Goal: Task Accomplishment & Management: Complete application form

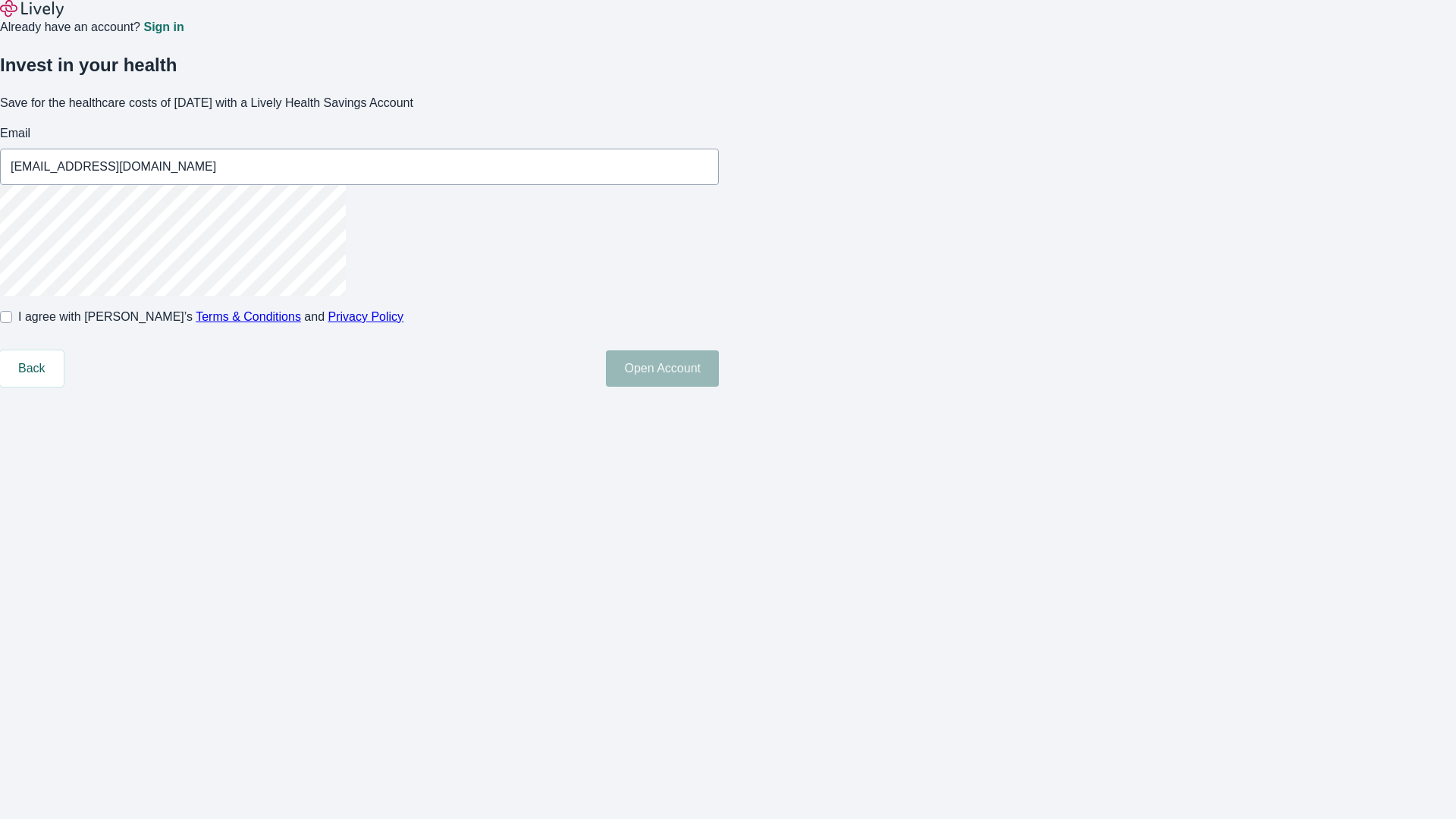
click at [12, 323] on input "I agree with Lively’s Terms & Conditions and Privacy Policy" at bounding box center [6, 317] width 12 height 12
checkbox input "true"
click at [718, 387] on button "Open Account" at bounding box center [663, 368] width 113 height 37
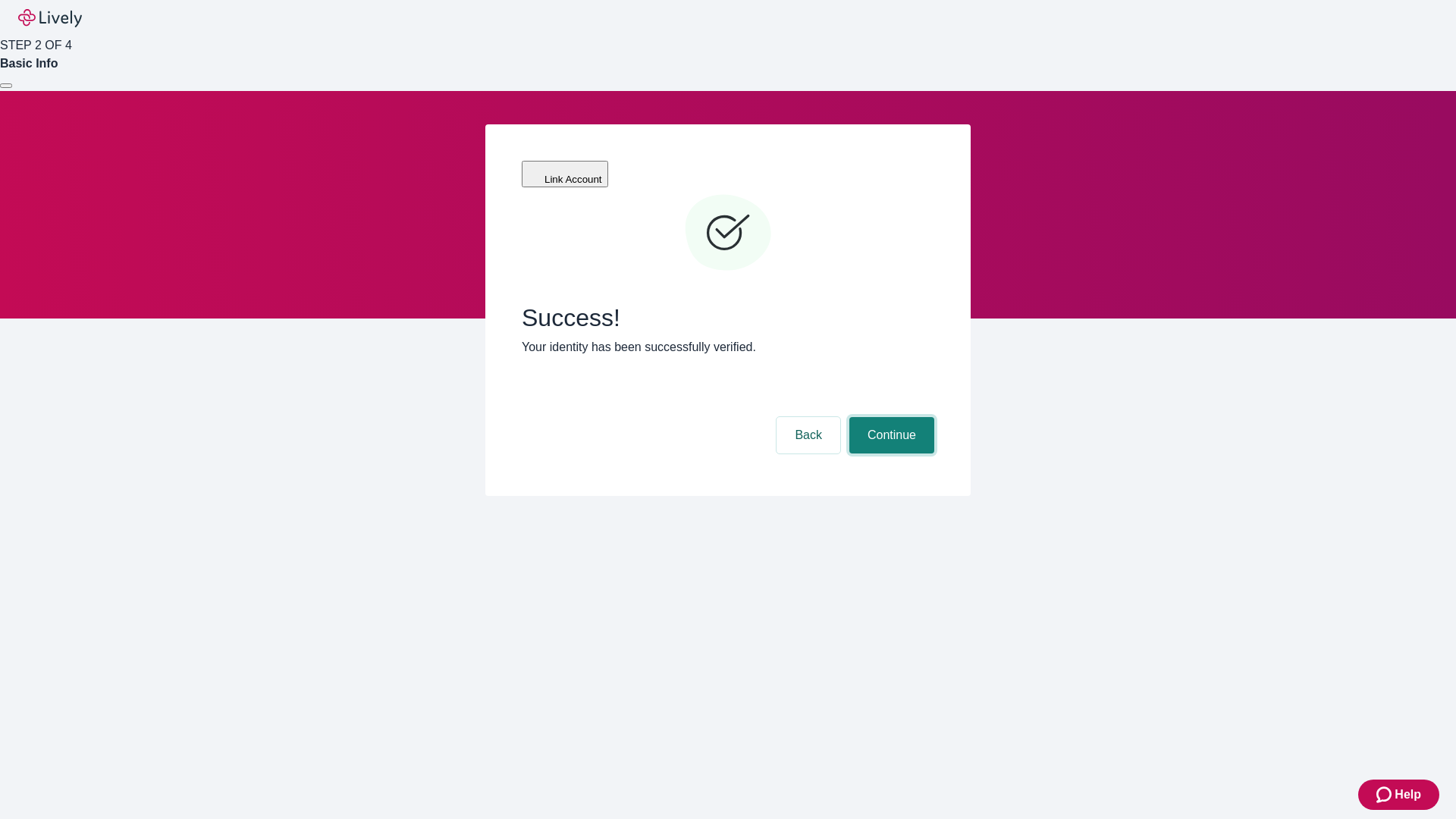
click at [889, 417] on button "Continue" at bounding box center [891, 435] width 85 height 37
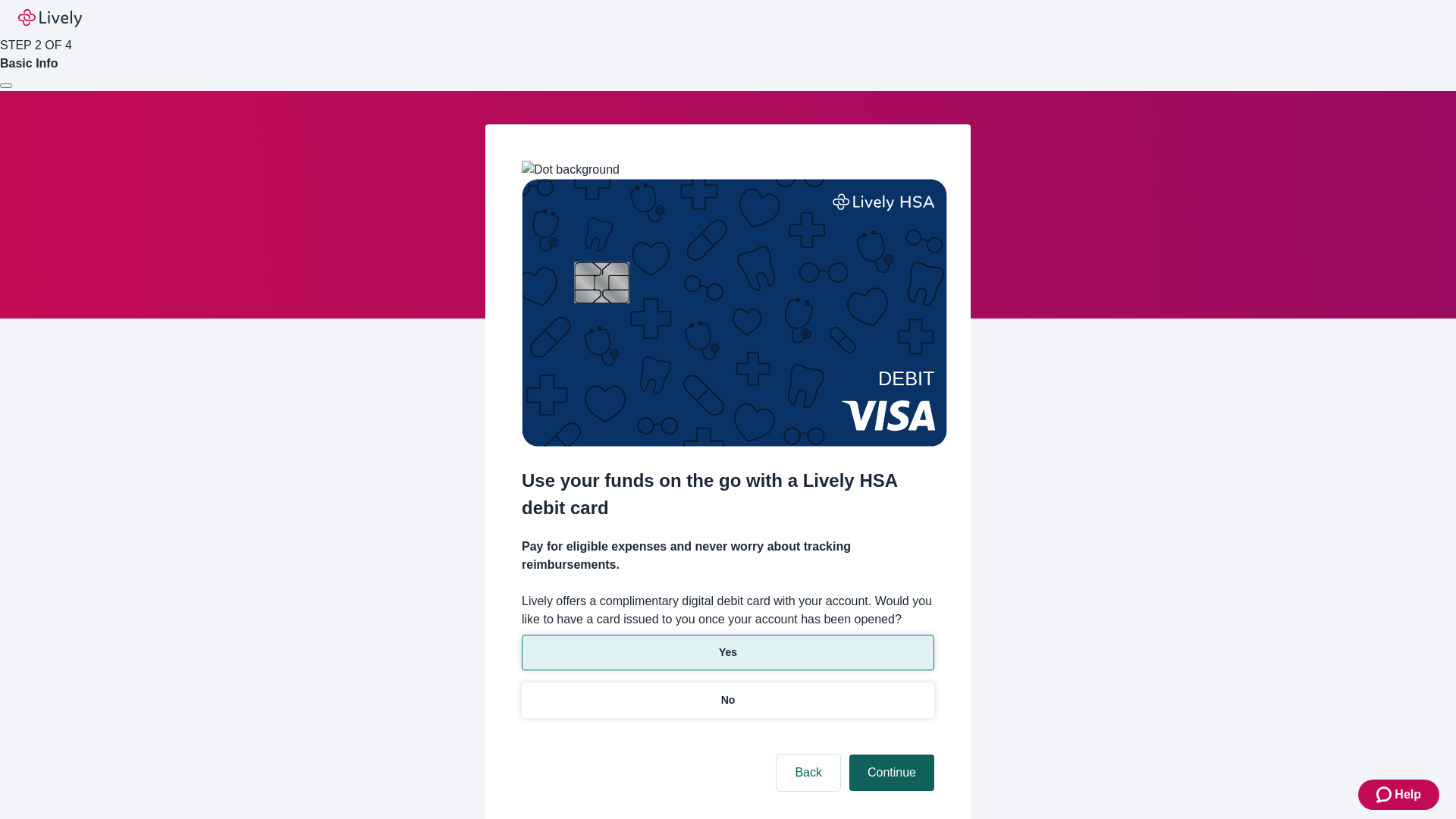
click at [727, 644] on p "Yes" at bounding box center [727, 652] width 18 height 16
click at [889, 754] on button "Continue" at bounding box center [891, 773] width 85 height 37
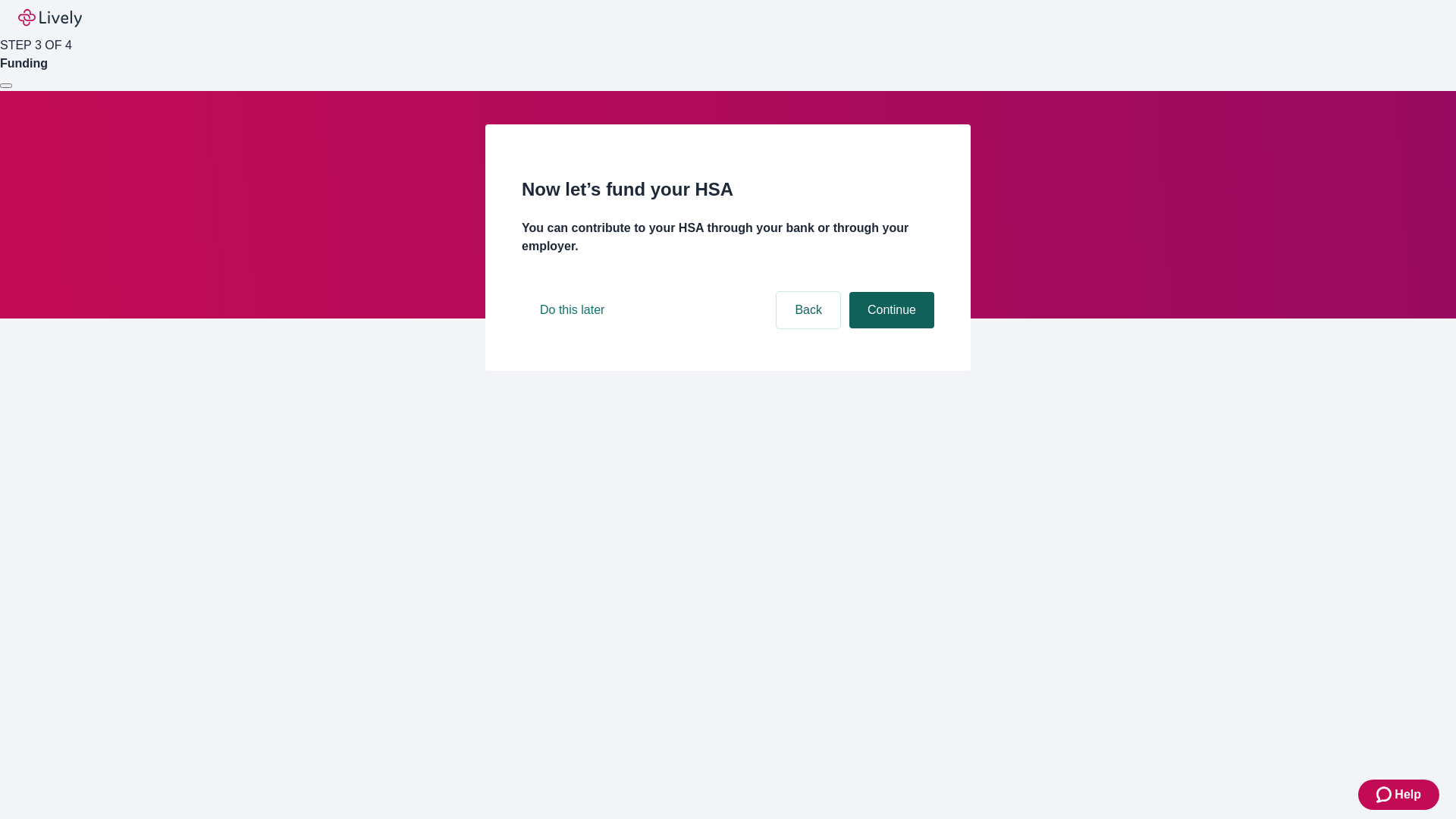
click at [889, 329] on button "Continue" at bounding box center [891, 310] width 85 height 37
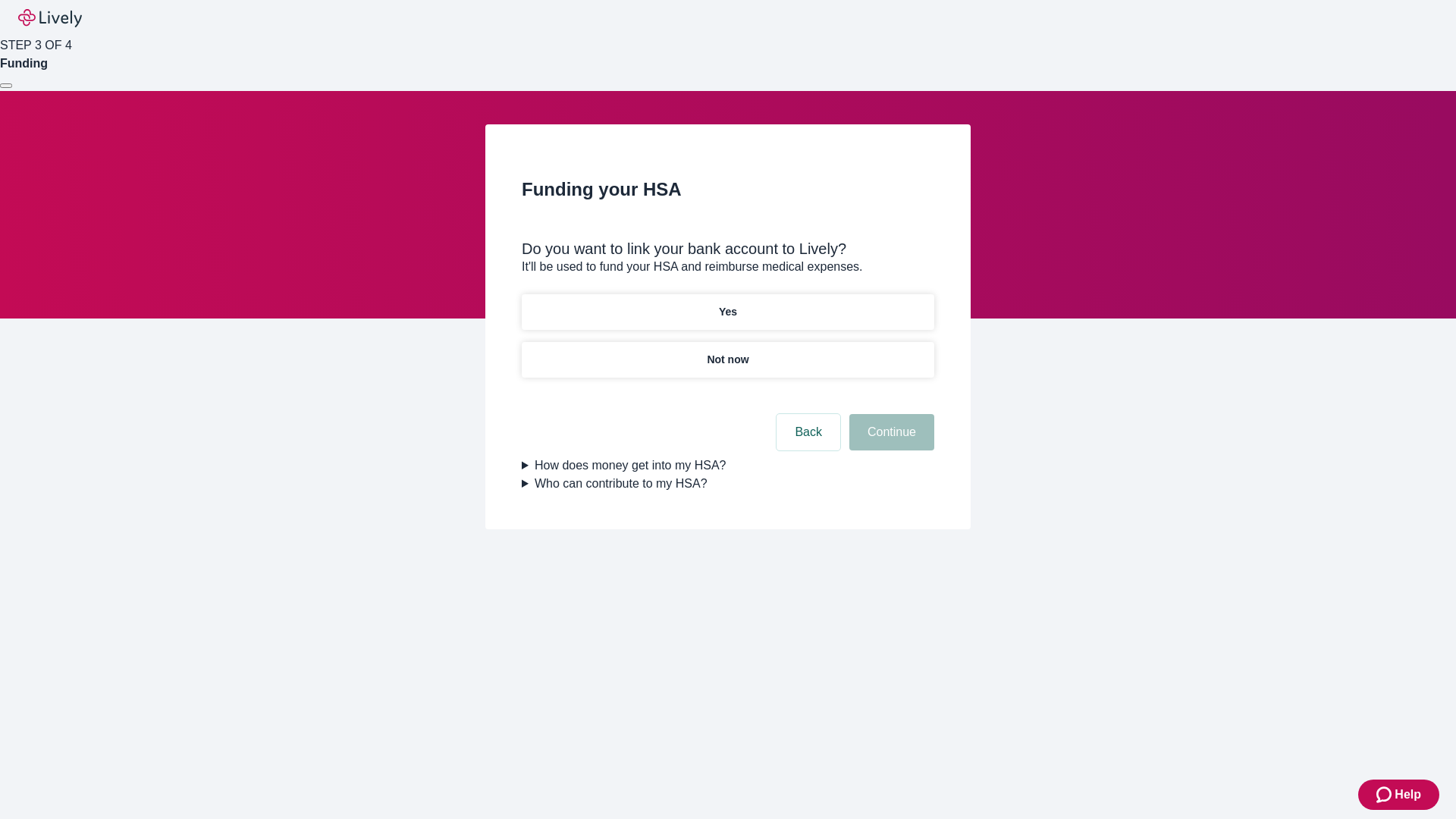
click at [727, 352] on p "Not now" at bounding box center [727, 360] width 41 height 16
click at [889, 441] on button "Continue" at bounding box center [891, 432] width 85 height 37
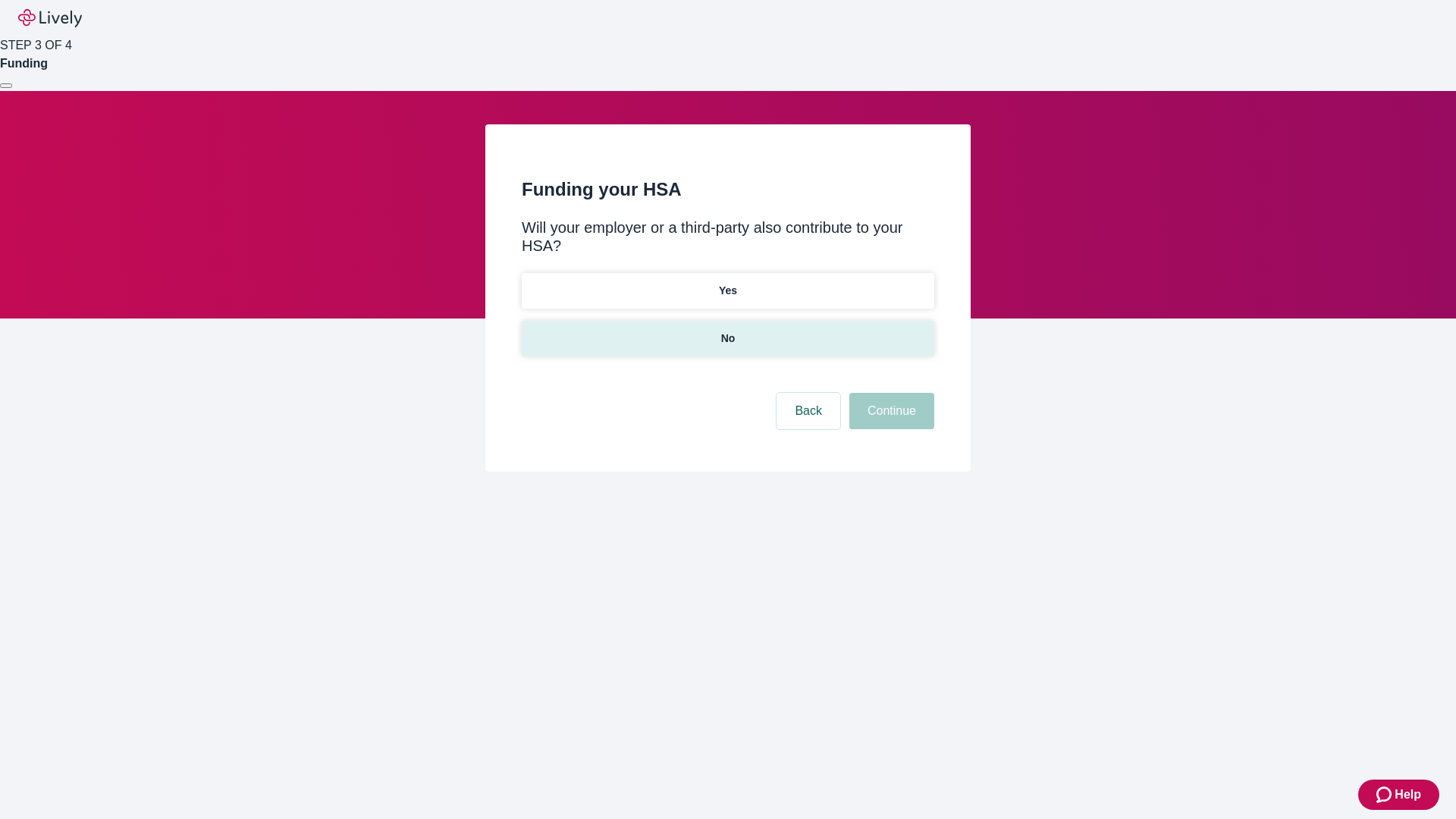
click at [727, 331] on p "No" at bounding box center [728, 339] width 14 height 16
click at [889, 393] on button "Continue" at bounding box center [891, 411] width 85 height 37
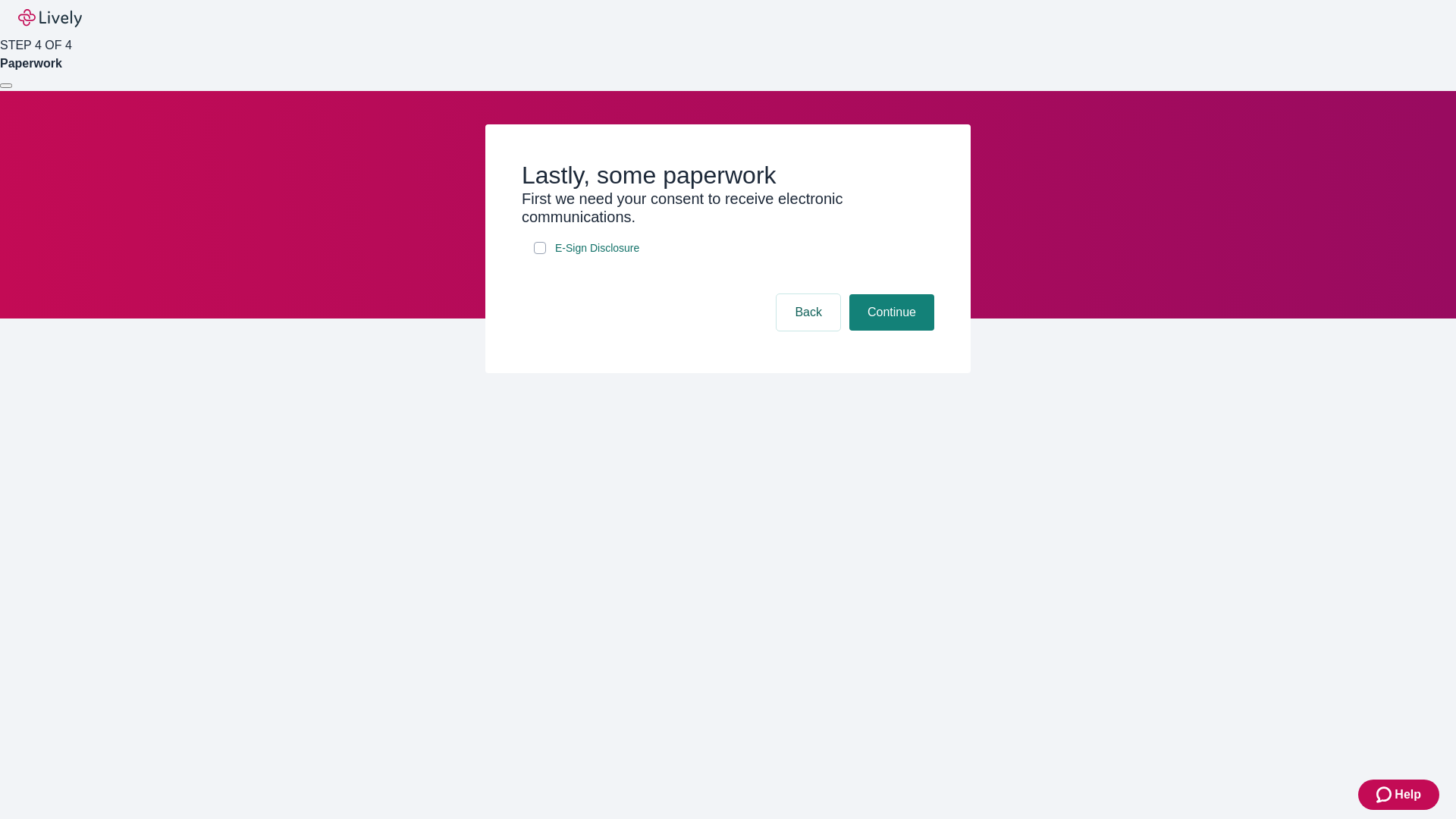
click at [540, 254] on input "E-Sign Disclosure" at bounding box center [539, 247] width 12 height 12
checkbox input "true"
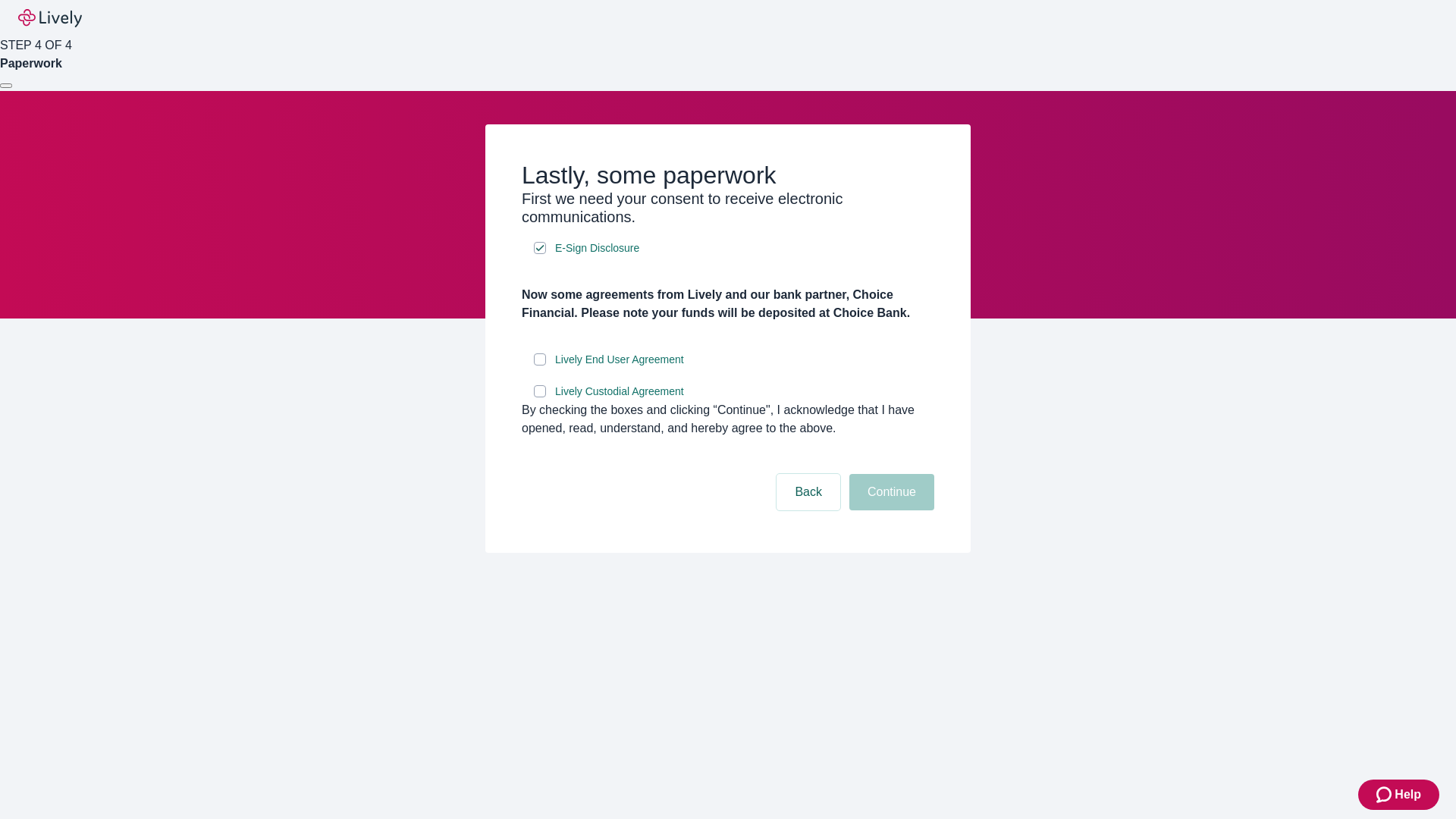
click at [540, 365] on input "Lively End User Agreement" at bounding box center [539, 359] width 12 height 12
checkbox input "true"
click at [540, 397] on input "Lively Custodial Agreement" at bounding box center [539, 391] width 12 height 12
checkbox input "true"
click at [889, 510] on button "Continue" at bounding box center [891, 492] width 85 height 37
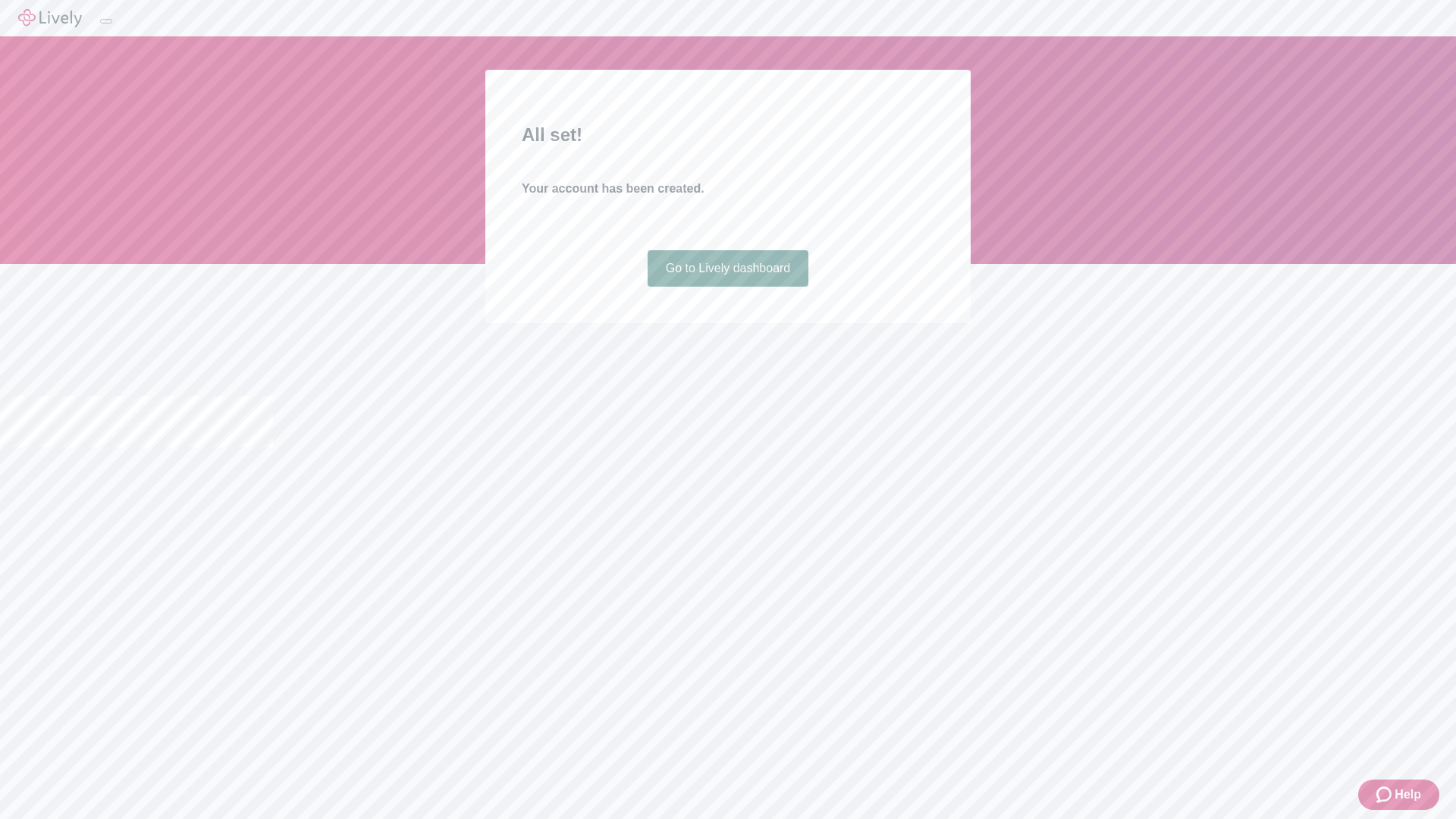
click at [727, 286] on link "Go to Lively dashboard" at bounding box center [728, 269] width 162 height 37
